Goal: Task Accomplishment & Management: Manage account settings

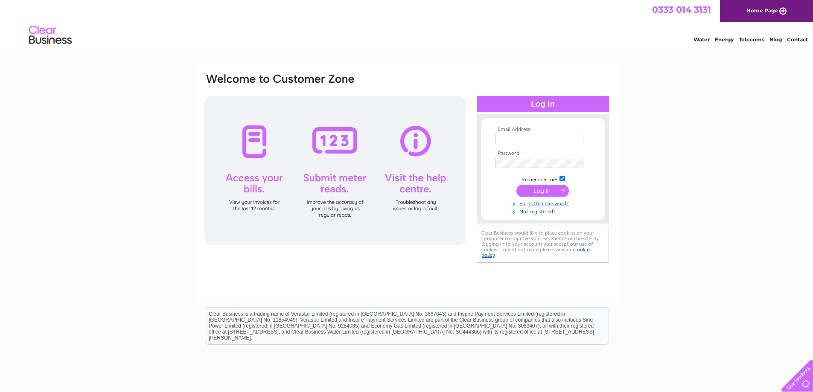
click at [534, 138] on input "text" at bounding box center [539, 139] width 88 height 9
type input "[EMAIL_ADDRESS][DOMAIN_NAME]"
click at [434, 166] on div "Email Address: tradfordhugh@gmail.com Password:" at bounding box center [407, 169] width 406 height 193
click at [548, 192] on input "submit" at bounding box center [542, 191] width 52 height 12
click at [543, 187] on input "submit" at bounding box center [542, 191] width 52 height 12
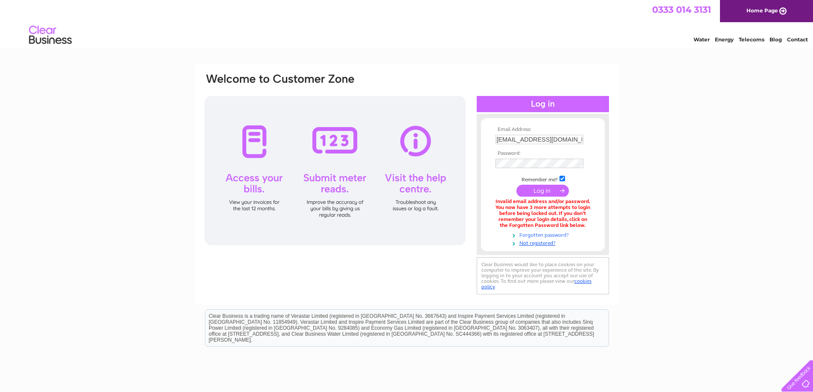
click at [545, 234] on link "Forgotten password?" at bounding box center [543, 234] width 97 height 8
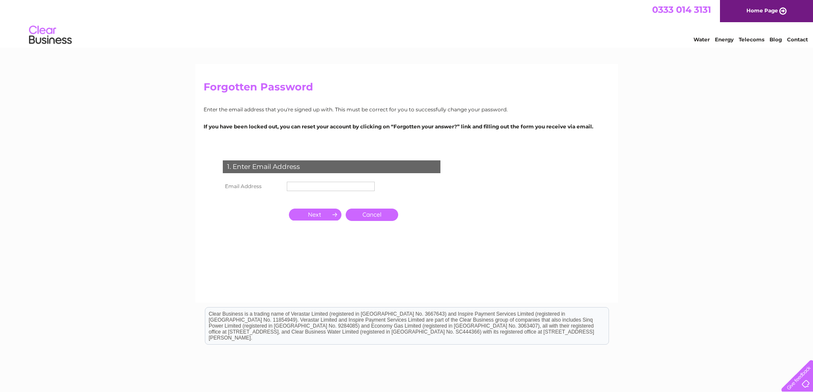
click at [300, 185] on input "text" at bounding box center [331, 186] width 88 height 9
click at [305, 187] on input "text" at bounding box center [331, 187] width 89 height 10
type input "tradfordhugh@gmail.com"
click at [312, 216] on input "button" at bounding box center [315, 216] width 52 height 12
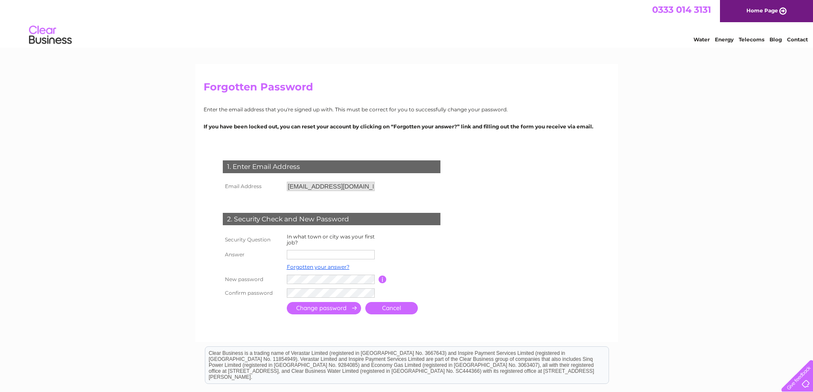
click at [303, 254] on input "text" at bounding box center [331, 254] width 88 height 9
type input "Goring"
click at [317, 266] on link "Forgotten your answer?" at bounding box center [318, 268] width 63 height 6
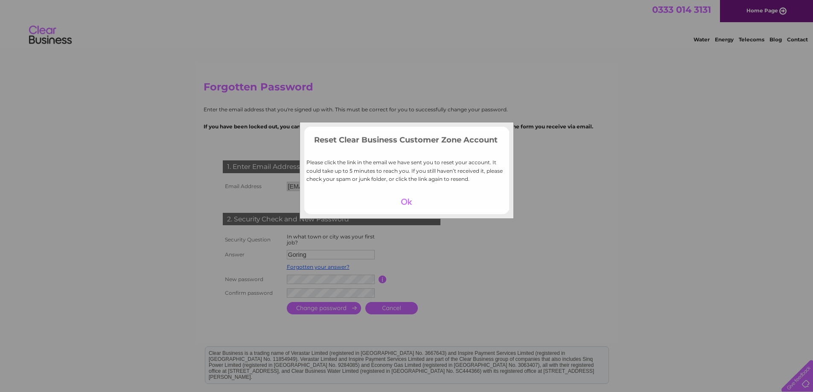
click at [403, 199] on div at bounding box center [406, 202] width 52 height 12
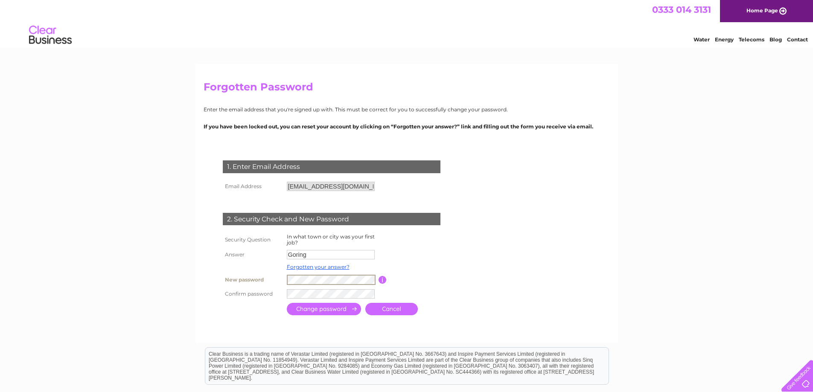
click at [429, 282] on td "Password must be at least 6 characters long" at bounding box center [421, 280] width 68 height 15
click at [278, 282] on tr "New password Password must be at least 6 characters long" at bounding box center [342, 280] width 242 height 15
click at [324, 310] on input "submit" at bounding box center [324, 309] width 74 height 12
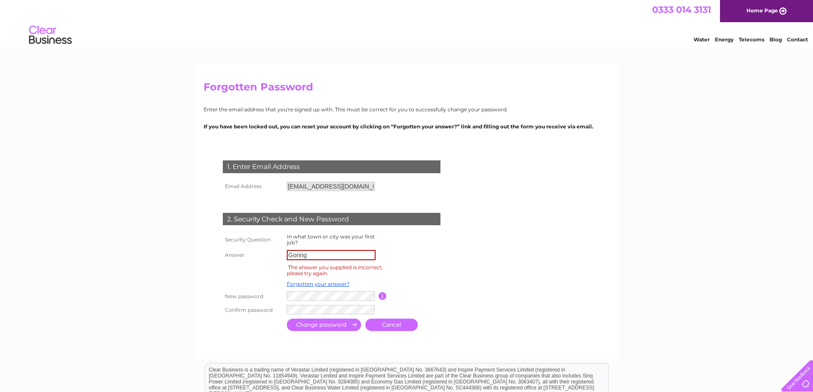
click at [315, 259] on input "Goring" at bounding box center [331, 255] width 89 height 10
type input "Goring-on -Sea"
click at [330, 325] on input "submit" at bounding box center [324, 325] width 74 height 12
click at [323, 325] on input "submit" at bounding box center [324, 325] width 74 height 12
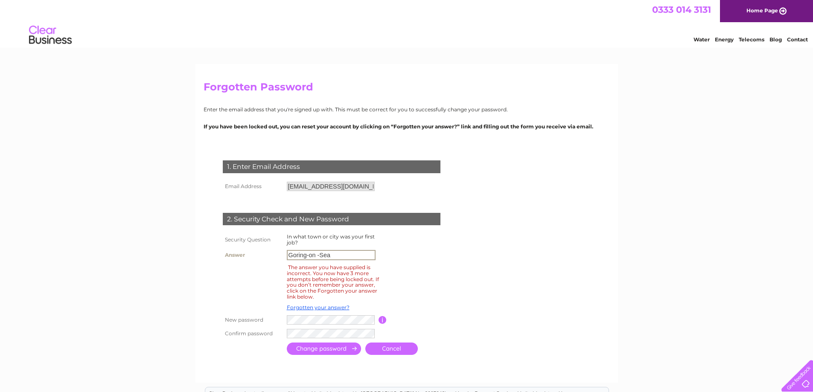
click at [316, 254] on input "Goring-on -Sea" at bounding box center [331, 255] width 89 height 10
click at [318, 253] on input "Goring-By -Sea" at bounding box center [331, 255] width 89 height 10
type input "Goring-By-Sea"
click at [320, 348] on input "submit" at bounding box center [324, 349] width 74 height 12
drag, startPoint x: 329, startPoint y: 254, endPoint x: 253, endPoint y: 252, distance: 76.4
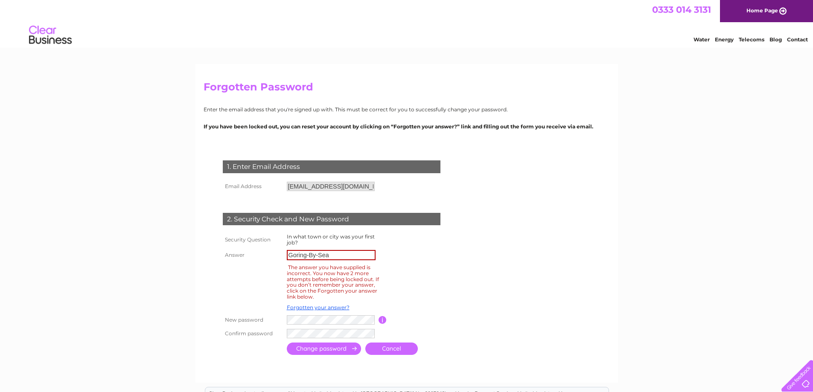
click at [256, 253] on tr "Answer Goring-By-Sea" at bounding box center [342, 255] width 242 height 15
type input "Worthing"
click at [313, 350] on input "submit" at bounding box center [324, 349] width 74 height 12
click at [315, 258] on input "Worthing" at bounding box center [331, 255] width 89 height 10
drag, startPoint x: 285, startPoint y: 255, endPoint x: 249, endPoint y: 254, distance: 35.5
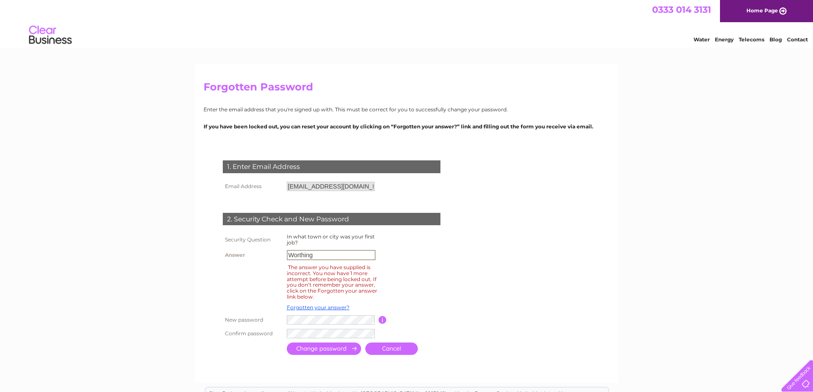
click at [254, 254] on tr "Answer Worthing" at bounding box center [342, 255] width 242 height 15
click at [494, 303] on form "1. Enter Email Address Email Address tradfordhugh@gmail.com Cancel" at bounding box center [407, 258] width 406 height 231
click at [311, 258] on input "goring" at bounding box center [331, 255] width 89 height 10
type input "g"
drag, startPoint x: 316, startPoint y: 254, endPoint x: 276, endPoint y: 257, distance: 40.7
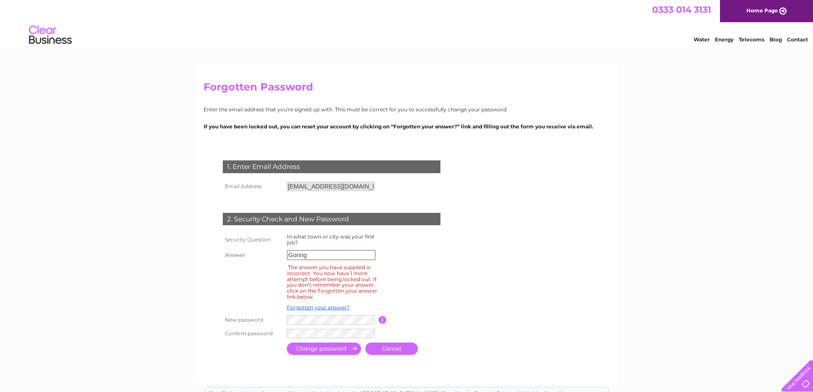
click at [276, 257] on tr "Answer Goring" at bounding box center [342, 255] width 242 height 15
type input "Storrington"
click at [309, 351] on input "submit" at bounding box center [324, 349] width 74 height 12
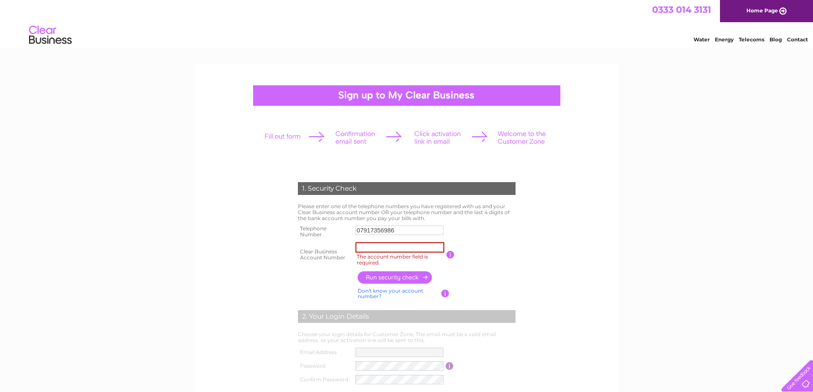
click at [41, 28] on img at bounding box center [51, 35] width 44 height 26
click at [752, 39] on link "Telecoms" at bounding box center [752, 39] width 26 height 6
